Goal: Use online tool/utility: Use online tool/utility

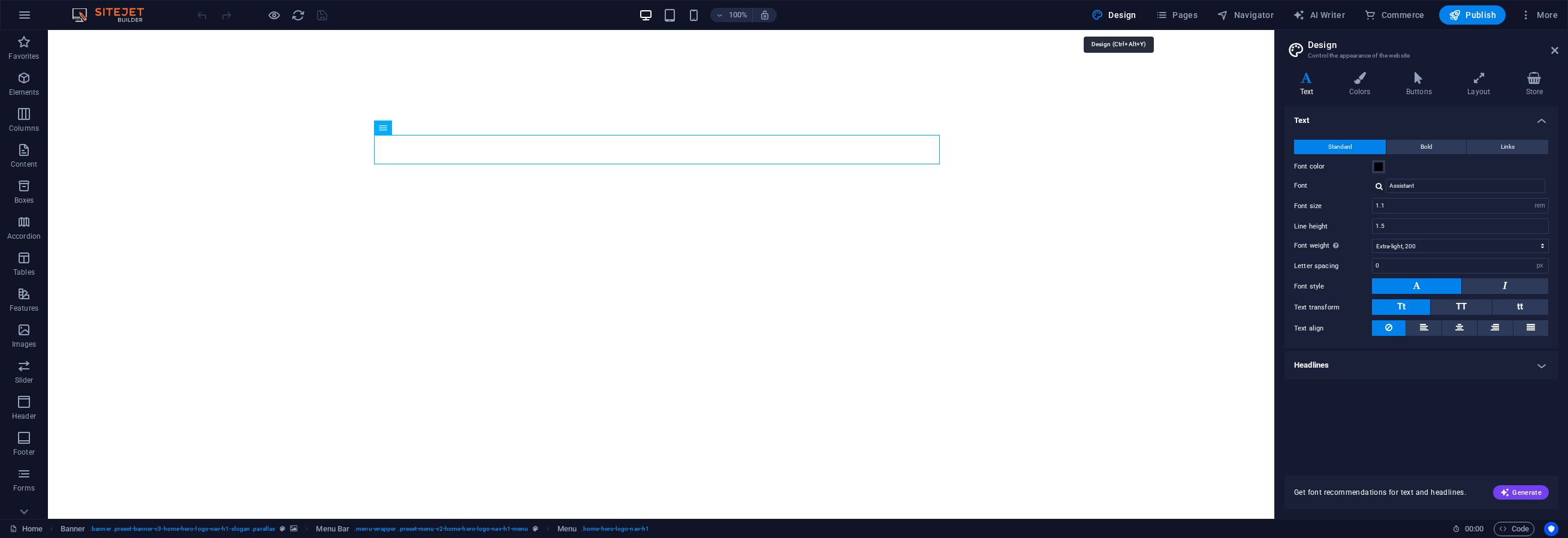
select select "rem"
select select "200"
select select "px"
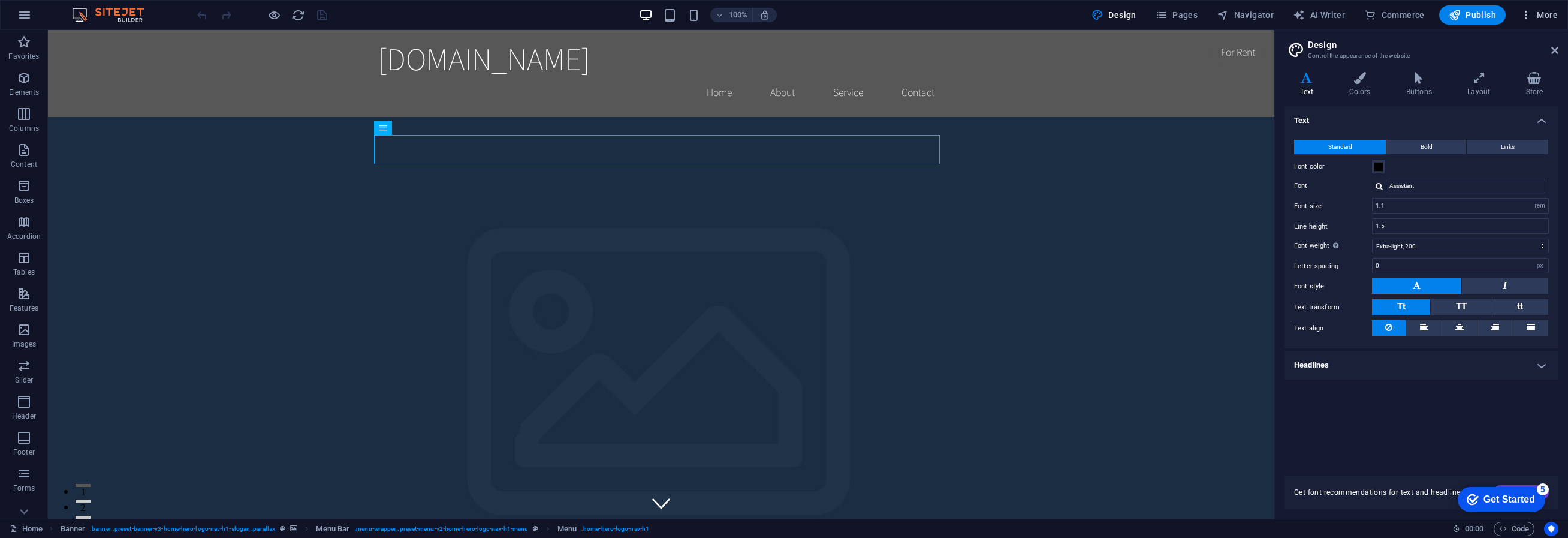
click at [1555, 19] on span "More" at bounding box center [1539, 15] width 38 height 12
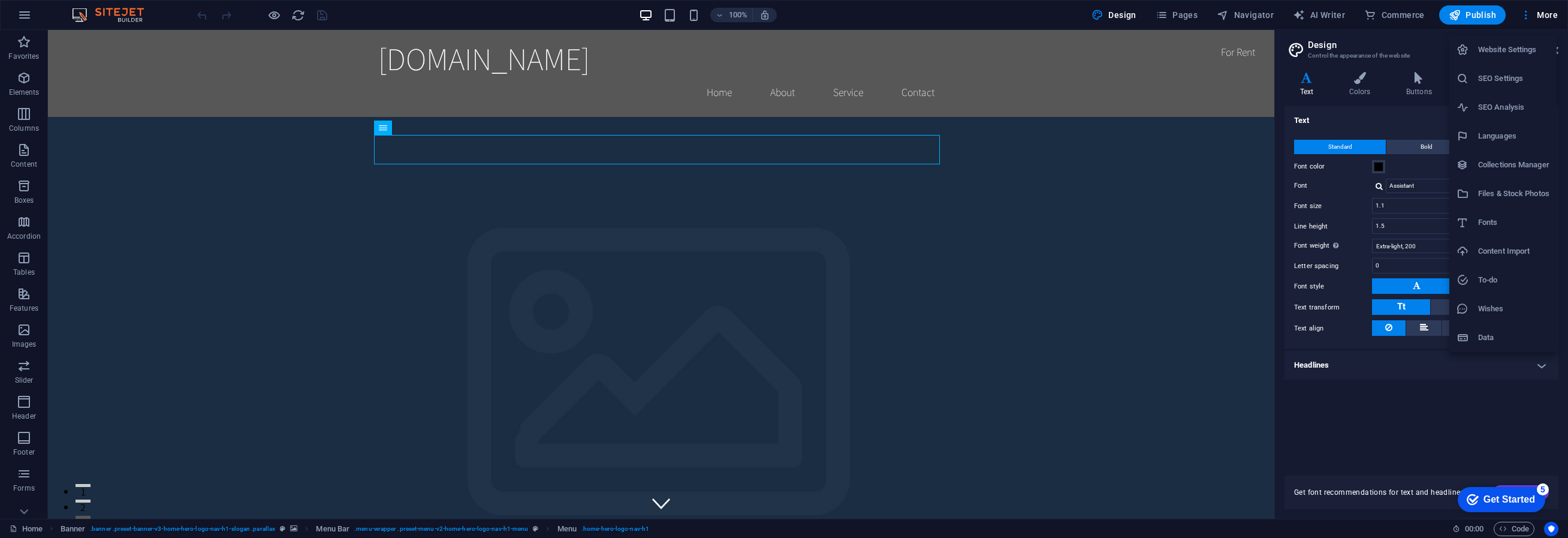
click at [936, 271] on div at bounding box center [784, 269] width 1568 height 538
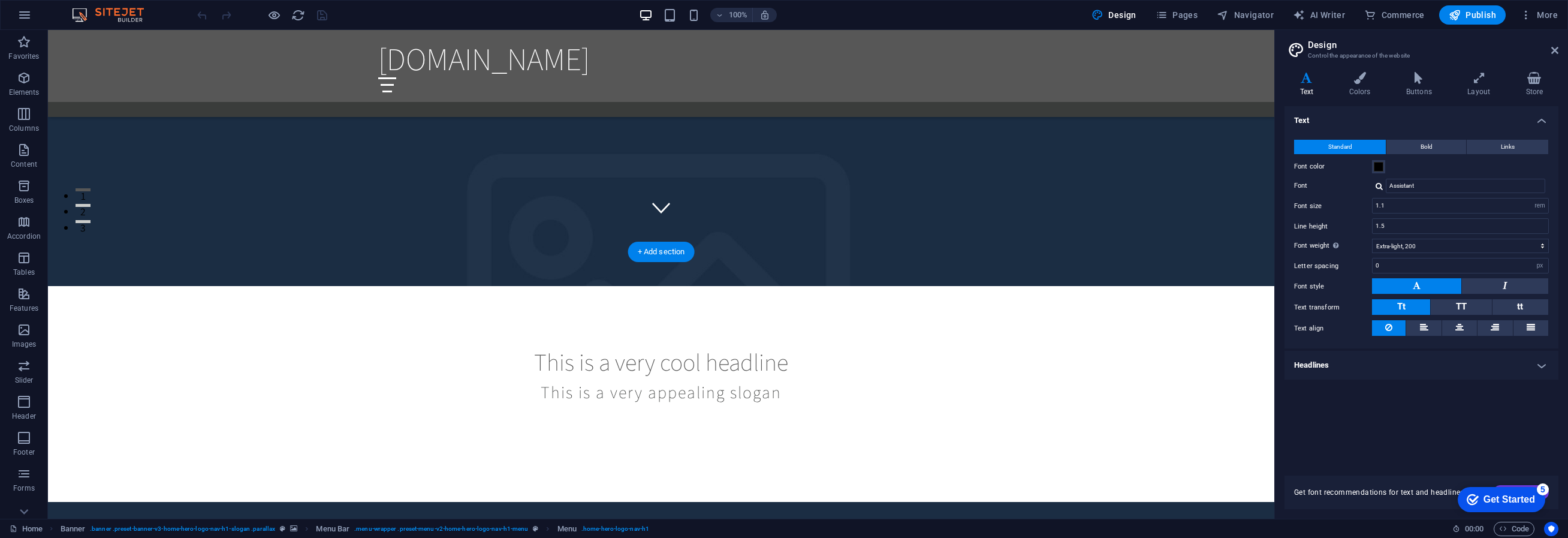
scroll to position [917, 0]
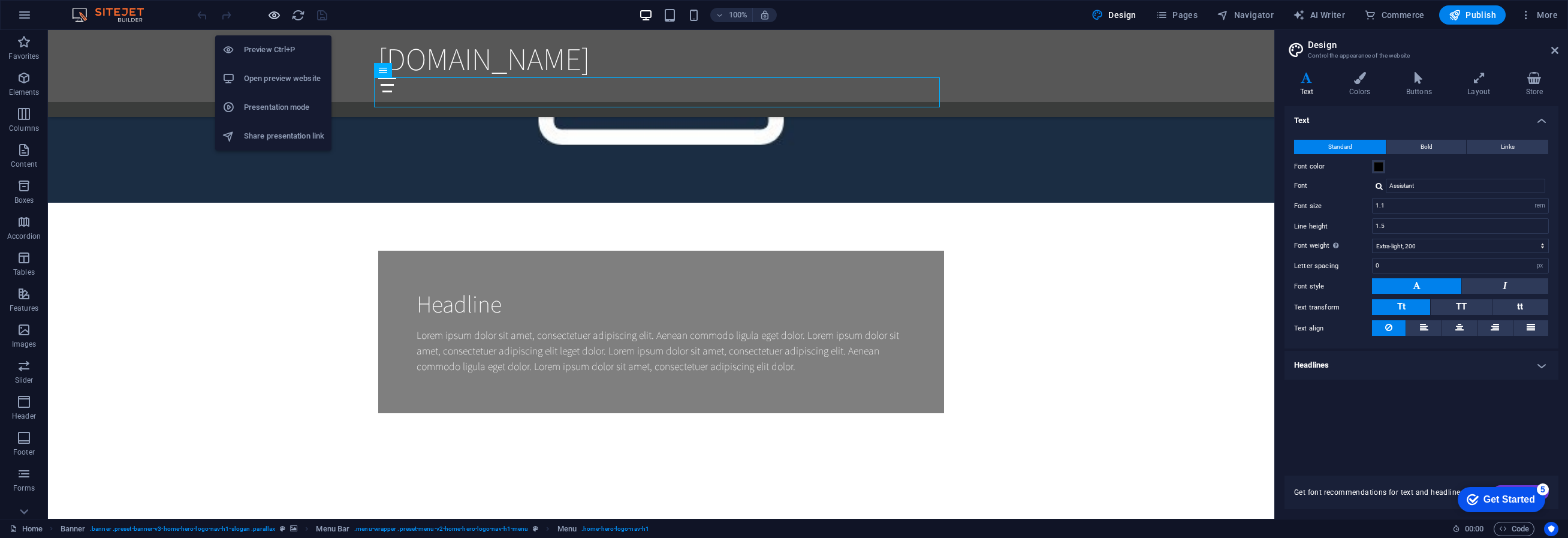
click at [279, 15] on icon "button" at bounding box center [274, 15] width 14 height 14
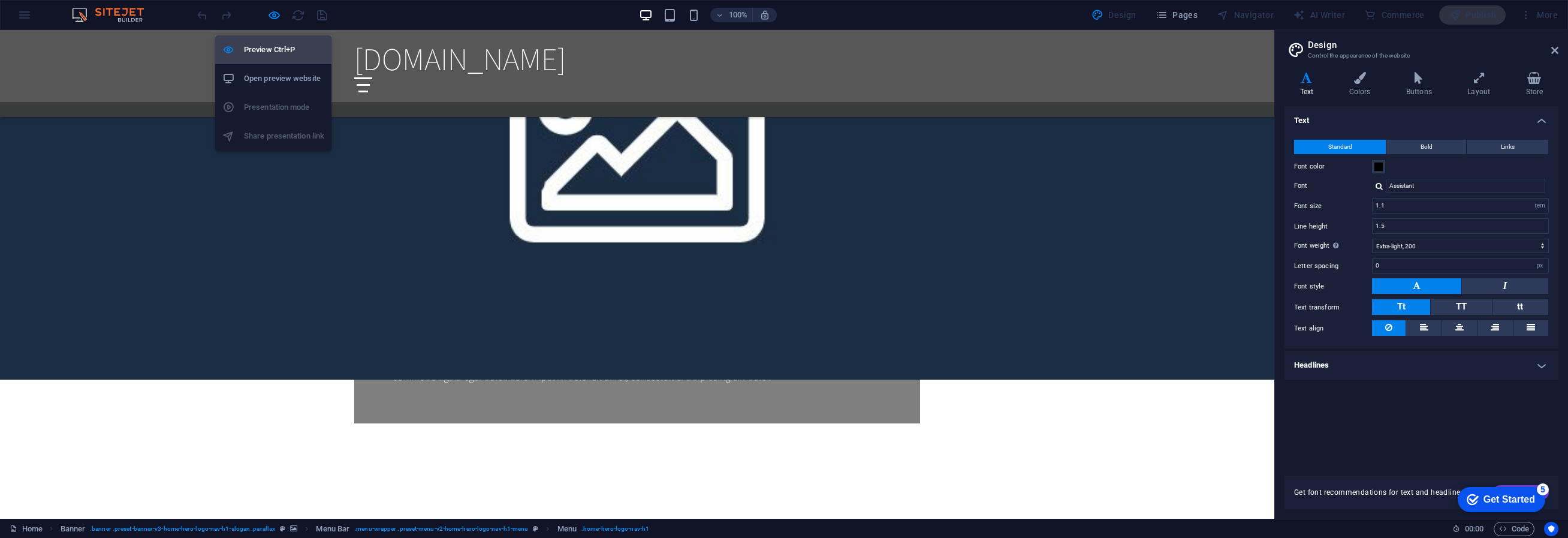
click at [275, 49] on h6 "Preview Ctrl+P" at bounding box center [284, 50] width 80 height 15
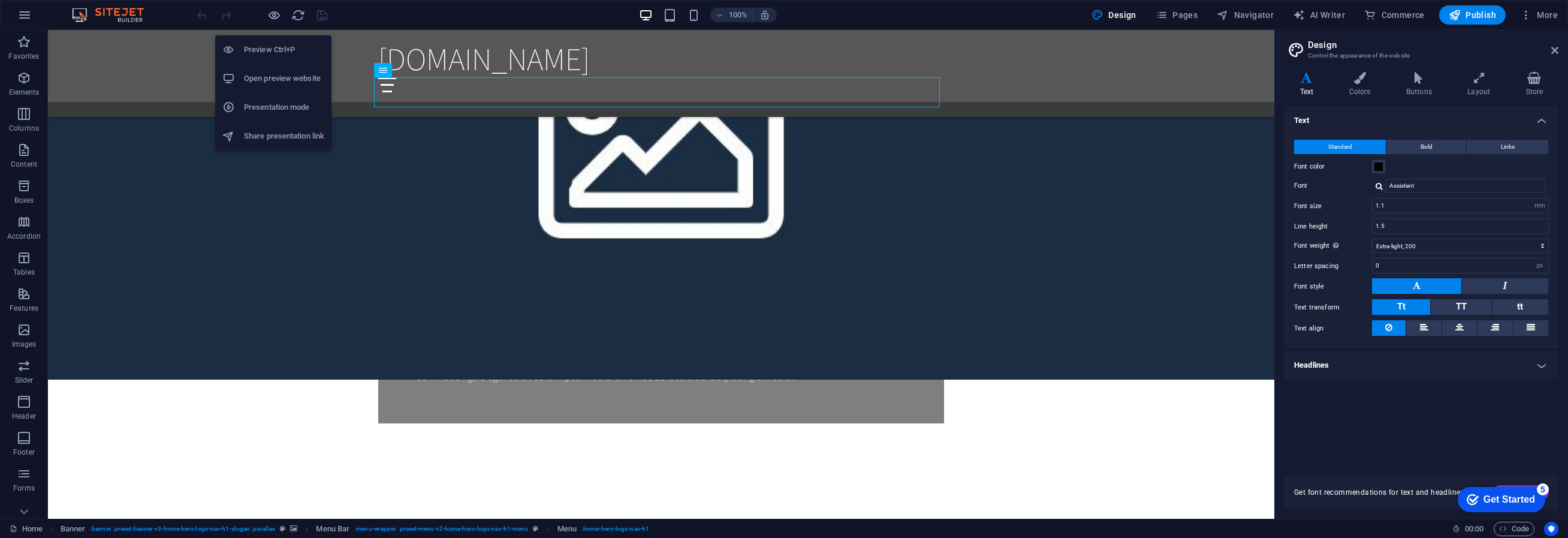
click at [286, 114] on h6 "Presentation mode" at bounding box center [284, 108] width 80 height 15
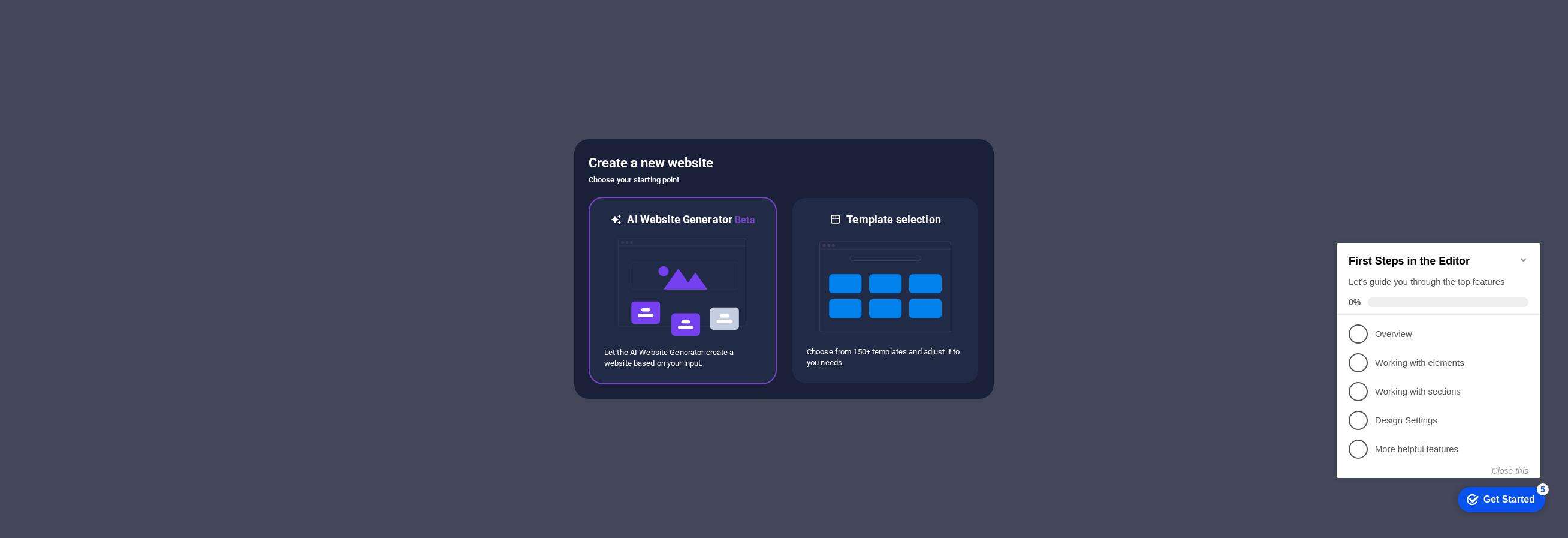
click at [673, 259] on img at bounding box center [682, 287] width 132 height 120
